Goal: Task Accomplishment & Management: Manage account settings

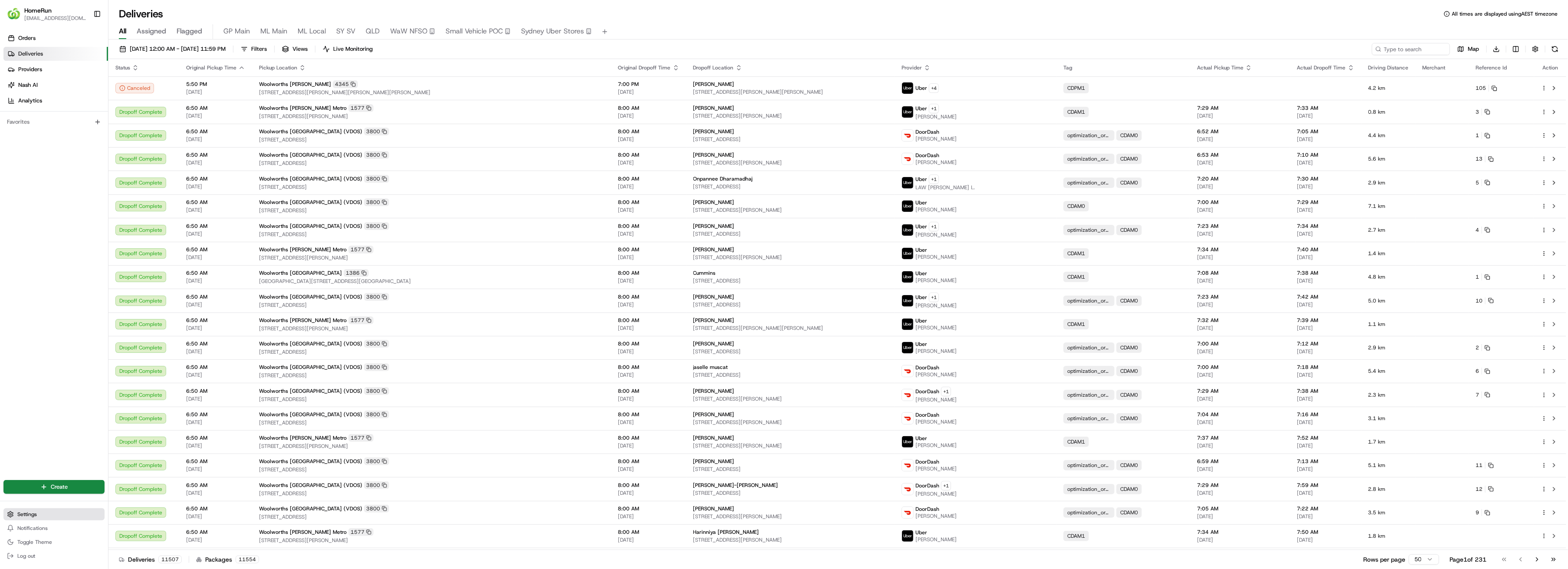
click at [26, 516] on span "Settings" at bounding box center [26, 515] width 19 height 7
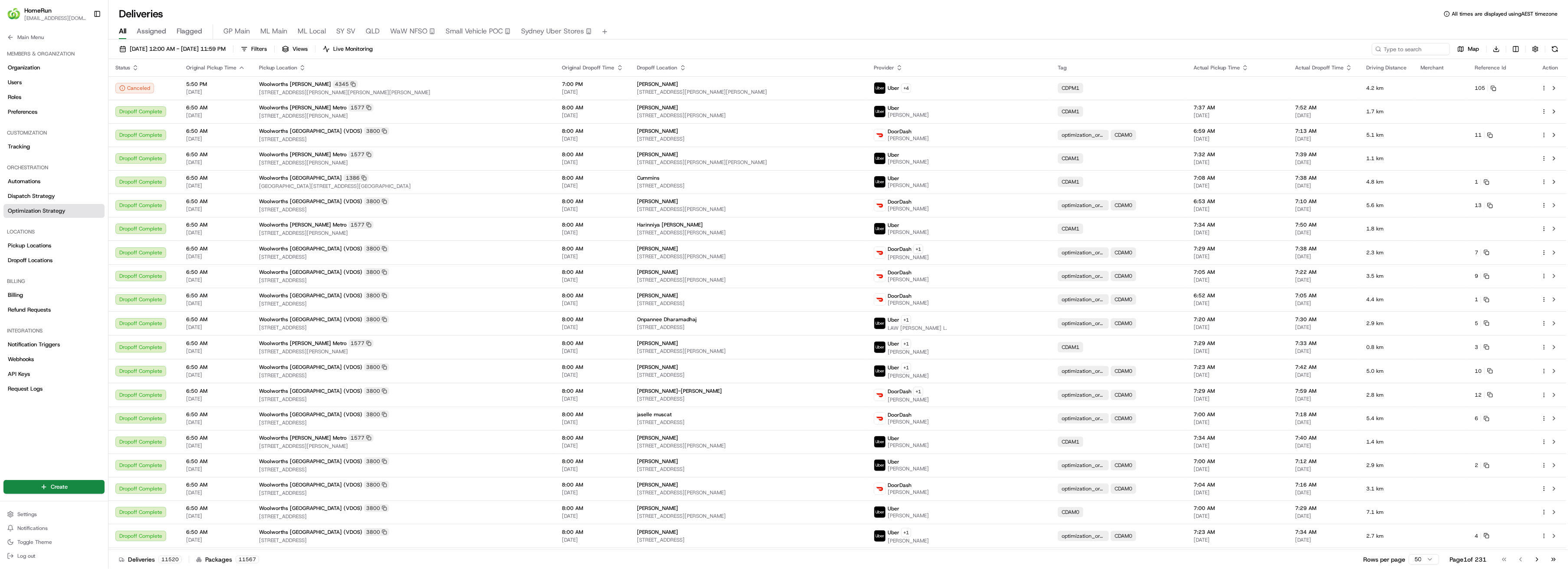
click at [26, 214] on span "Optimization Strategy" at bounding box center [36, 211] width 58 height 8
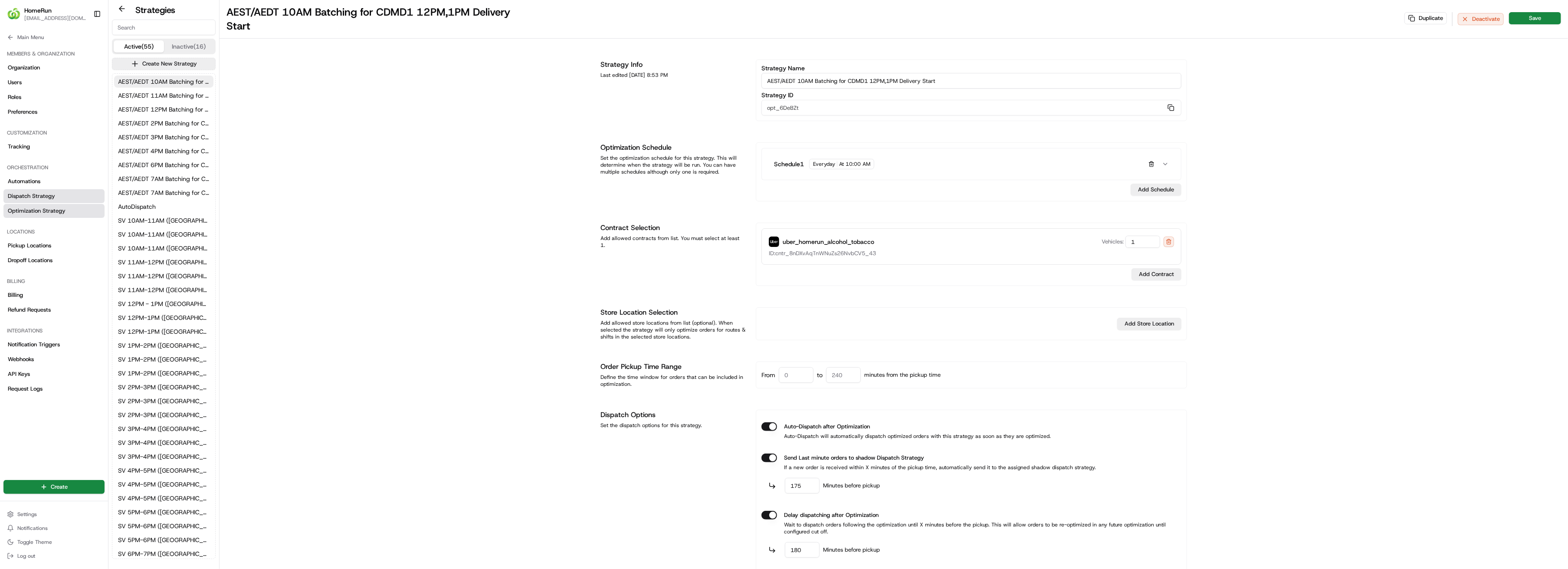
click at [29, 194] on span "Dispatch Strategy" at bounding box center [31, 196] width 47 height 8
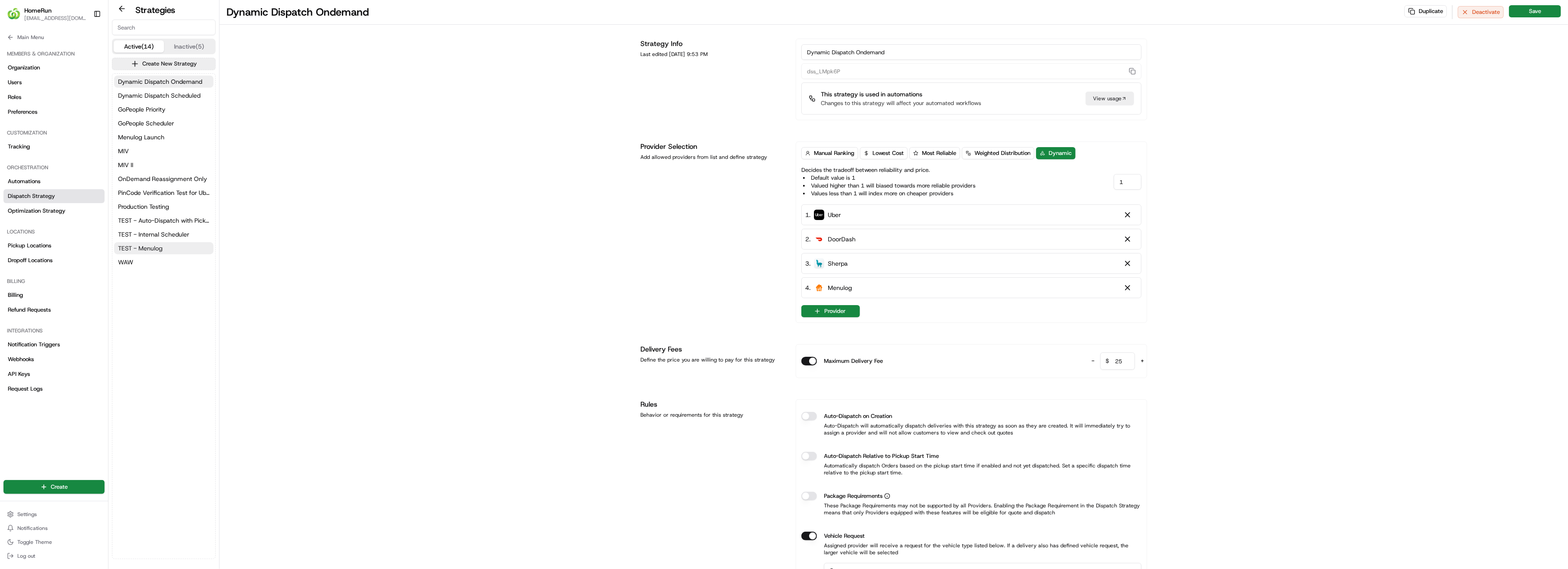
click at [146, 248] on span "TEST - Menulog" at bounding box center [140, 248] width 45 height 9
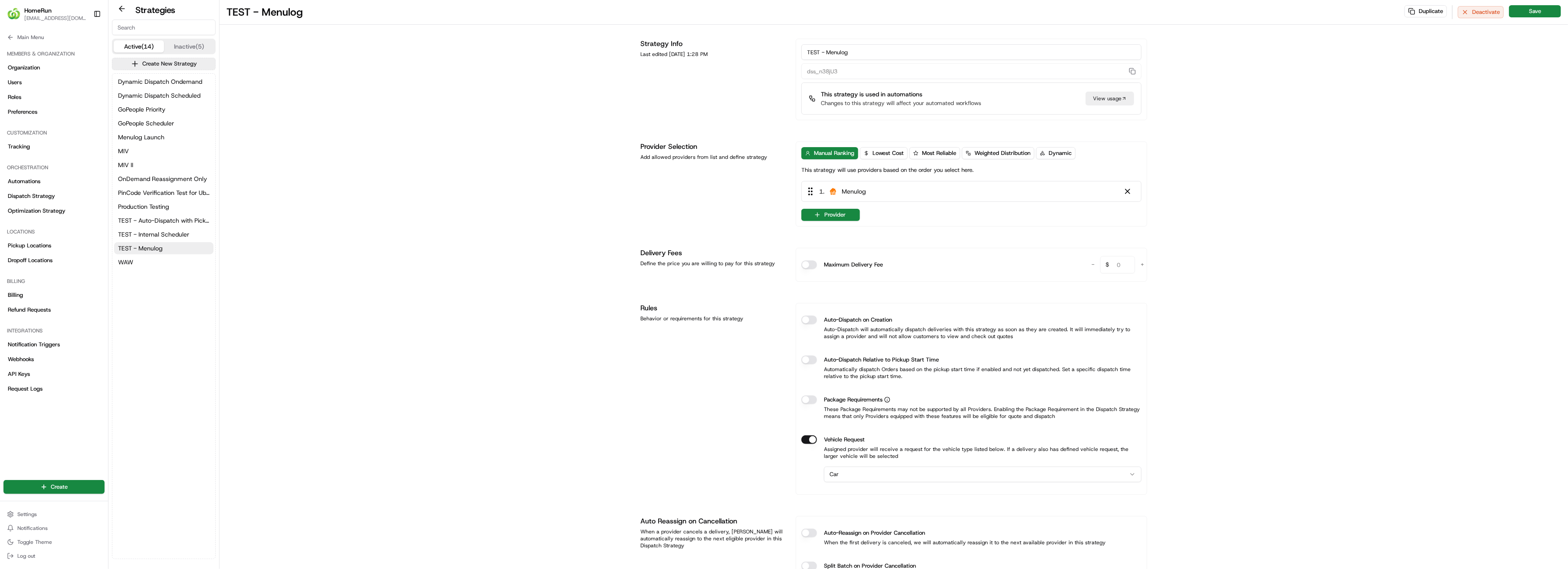
click at [181, 44] on button "Inactive (5)" at bounding box center [189, 46] width 50 height 12
click at [131, 44] on button "Active (14)" at bounding box center [139, 46] width 50 height 12
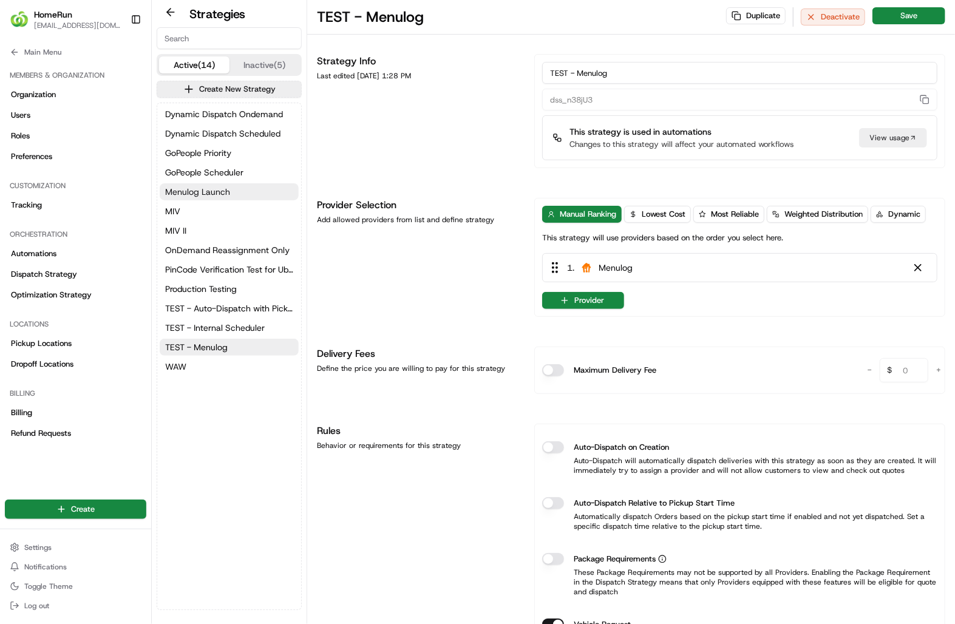
click at [188, 190] on span "Menulog Launch" at bounding box center [197, 192] width 65 height 12
